Goal: Use online tool/utility: Utilize a website feature to perform a specific function

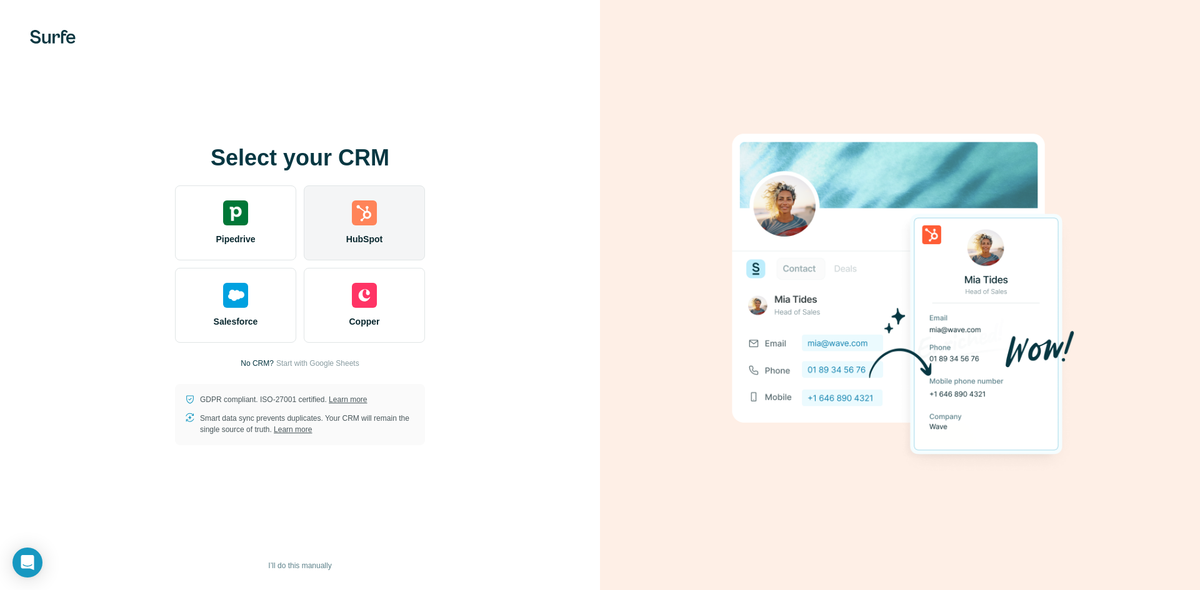
click at [342, 219] on div "HubSpot" at bounding box center [364, 223] width 121 height 75
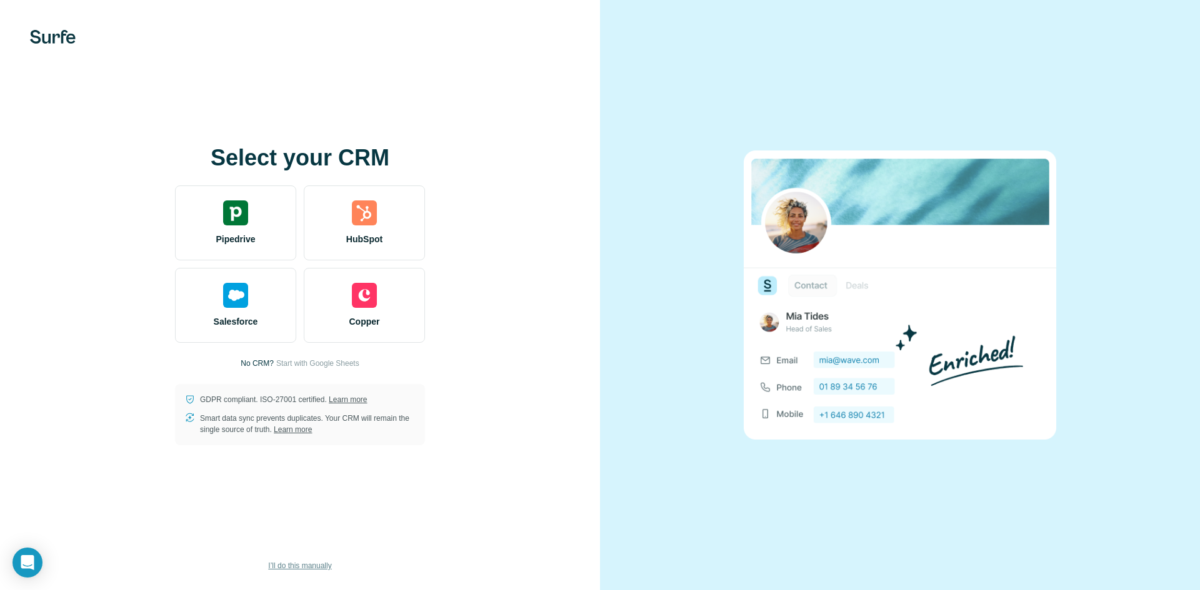
click at [305, 566] on span "I’ll do this manually" at bounding box center [299, 565] width 63 height 11
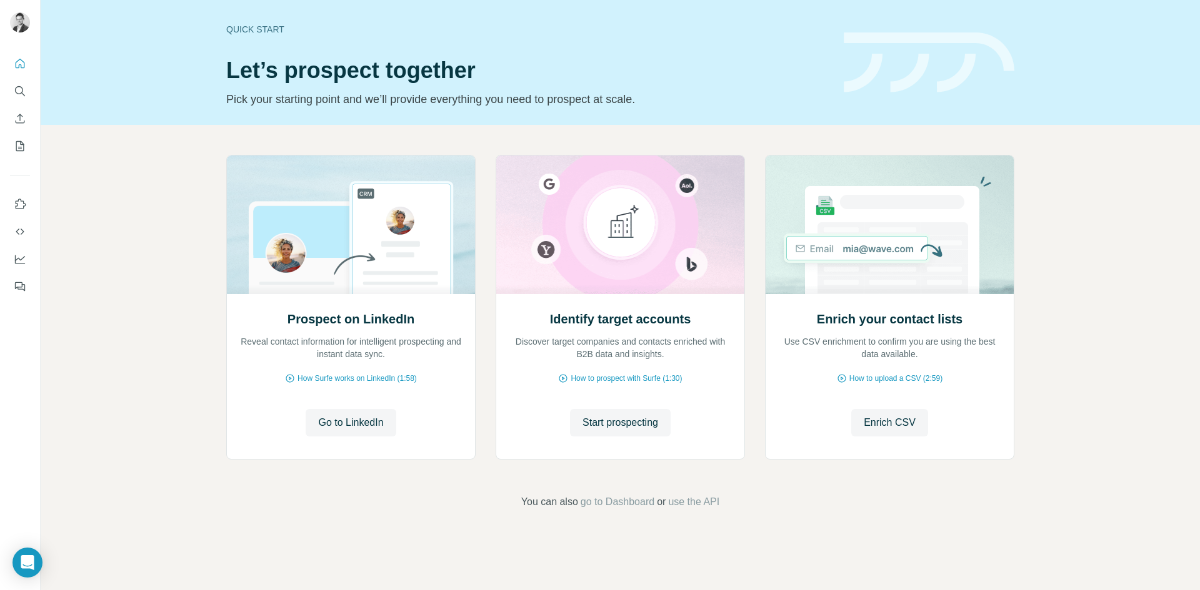
click at [1088, 402] on div "Prospect on LinkedIn Reveal contact information for intelligent prospecting and…" at bounding box center [620, 332] width 1159 height 415
click at [21, 121] on icon "Enrich CSV" at bounding box center [20, 118] width 12 height 12
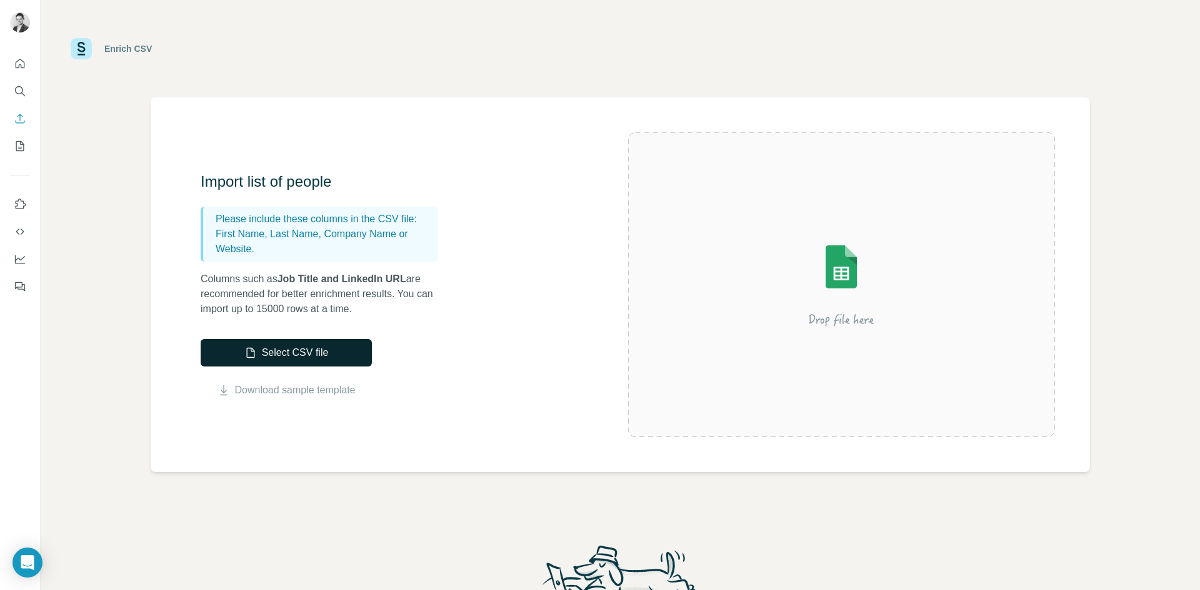
click at [300, 347] on button "Select CSV file" at bounding box center [286, 352] width 171 height 27
click at [839, 308] on img at bounding box center [841, 285] width 225 height 150
click at [311, 350] on button "Select CSV file" at bounding box center [286, 352] width 171 height 27
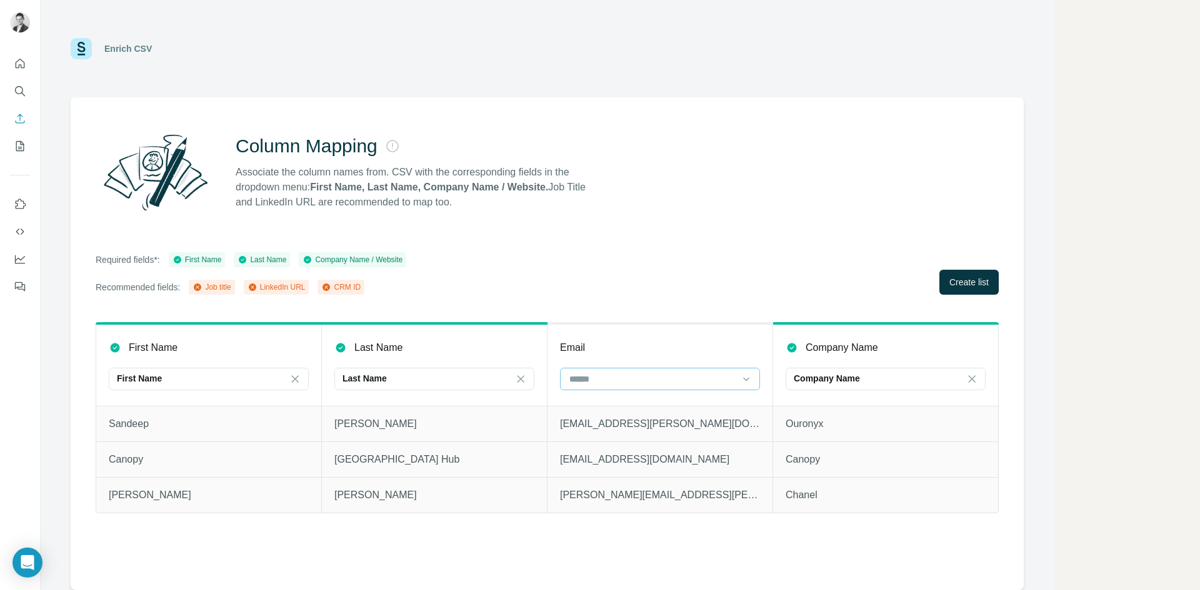
click at [672, 377] on input at bounding box center [652, 379] width 169 height 14
click at [661, 382] on input at bounding box center [652, 379] width 169 height 14
